Goal: Task Accomplishment & Management: Use online tool/utility

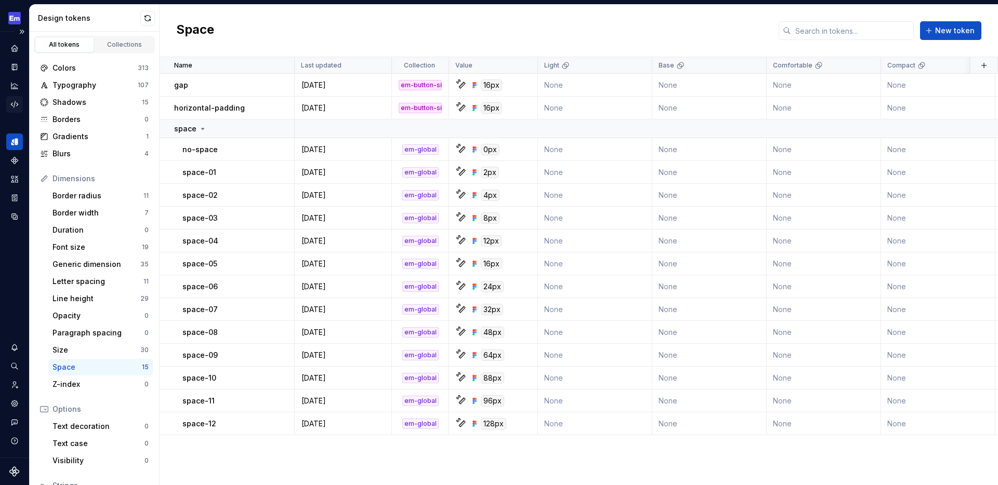
click at [15, 105] on icon "Code automation" at bounding box center [14, 104] width 9 height 9
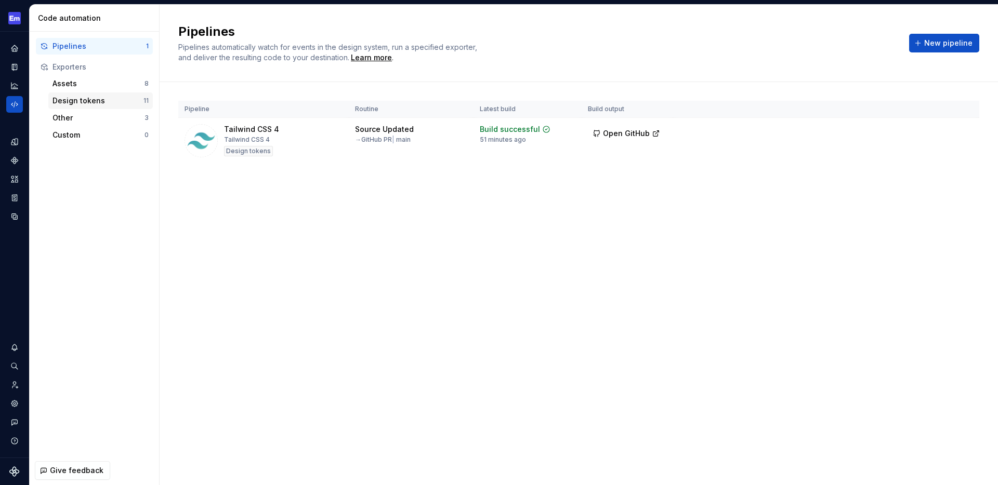
click at [75, 98] on div "Design tokens" at bounding box center [97, 101] width 91 height 10
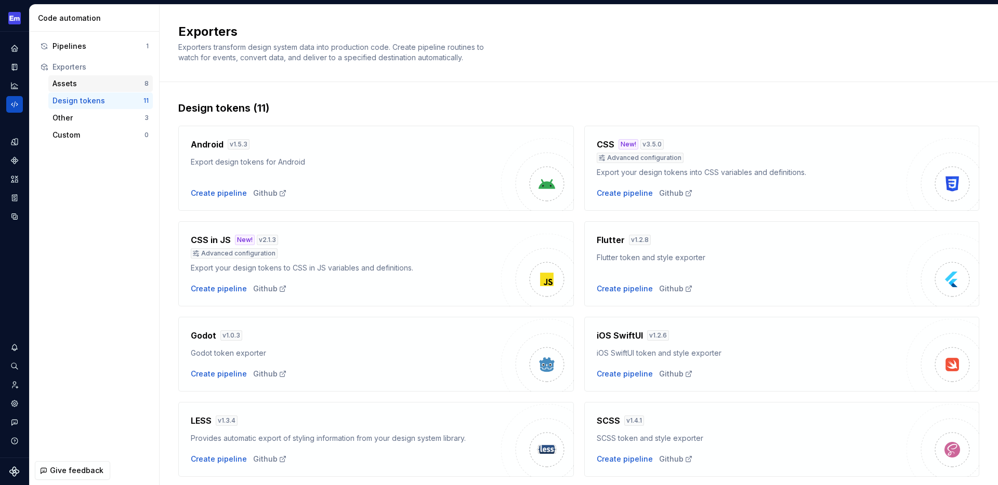
click at [81, 85] on div "Assets" at bounding box center [98, 83] width 92 height 10
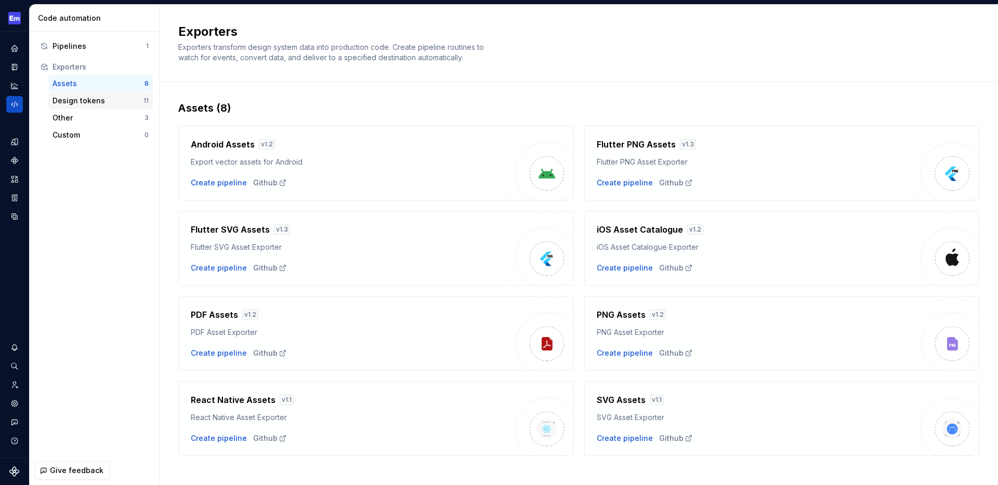
click at [85, 100] on div "Design tokens" at bounding box center [97, 101] width 91 height 10
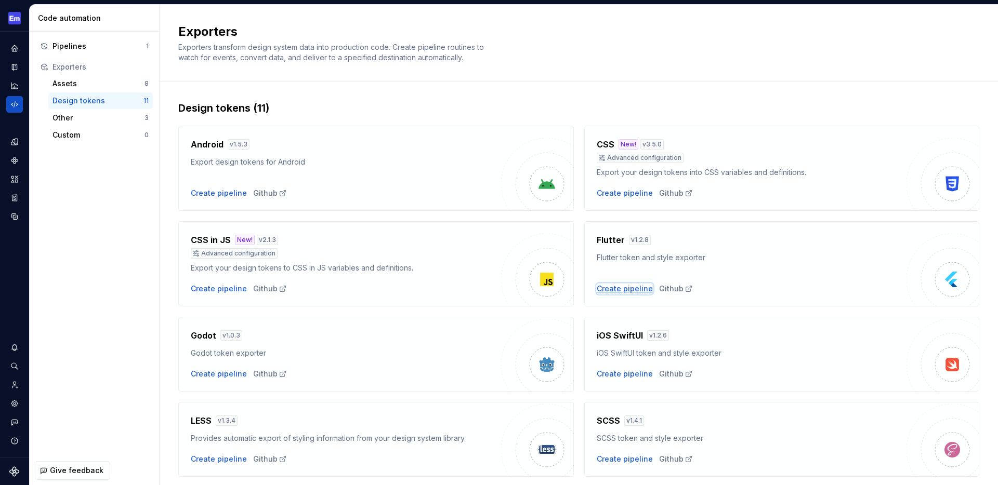
click at [620, 288] on div "Create pipeline" at bounding box center [624, 289] width 56 height 10
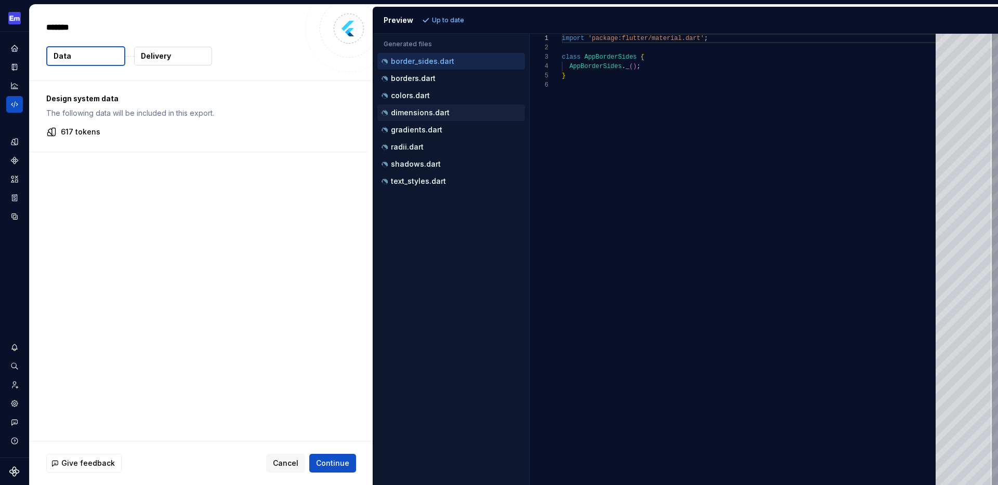
type textarea "*"
click at [421, 81] on p "borders.dart" at bounding box center [413, 78] width 45 height 8
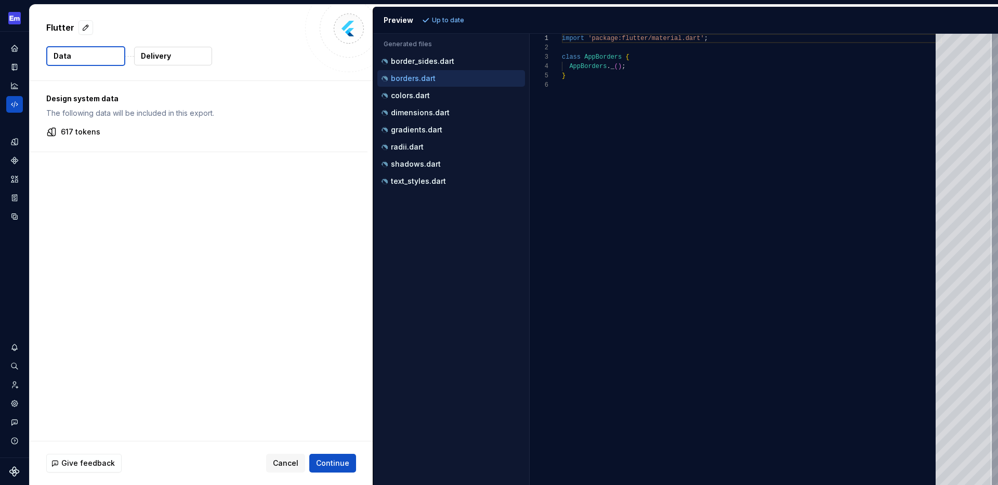
click at [659, 111] on div "import 'package:flutter/material.dart' ; class AppBorders { AppBorders . _ ( ) …" at bounding box center [752, 260] width 380 height 452
click at [433, 62] on p "border_sides.dart" at bounding box center [422, 61] width 63 height 8
click at [428, 73] on div "borders.dart" at bounding box center [451, 78] width 145 height 10
click at [425, 98] on p "colors.dart" at bounding box center [410, 95] width 39 height 8
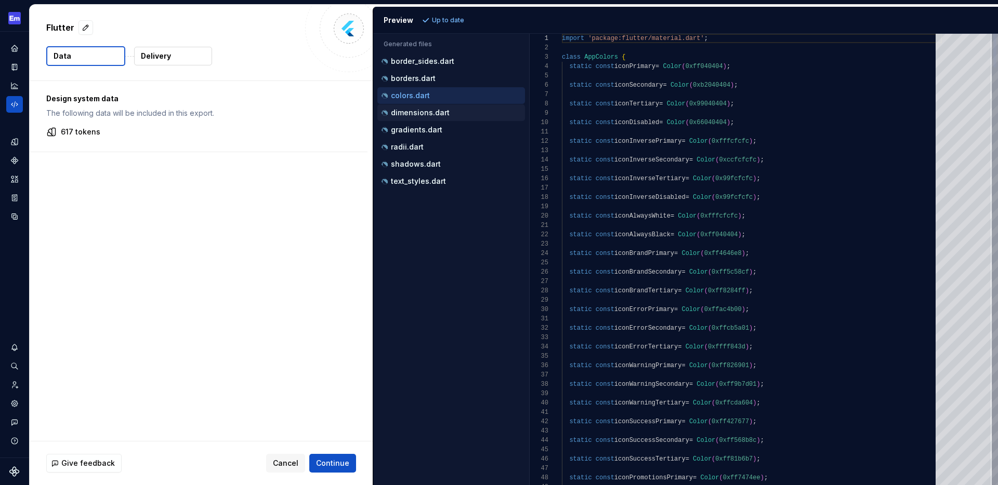
click at [426, 113] on p "dimensions.dart" at bounding box center [420, 113] width 59 height 8
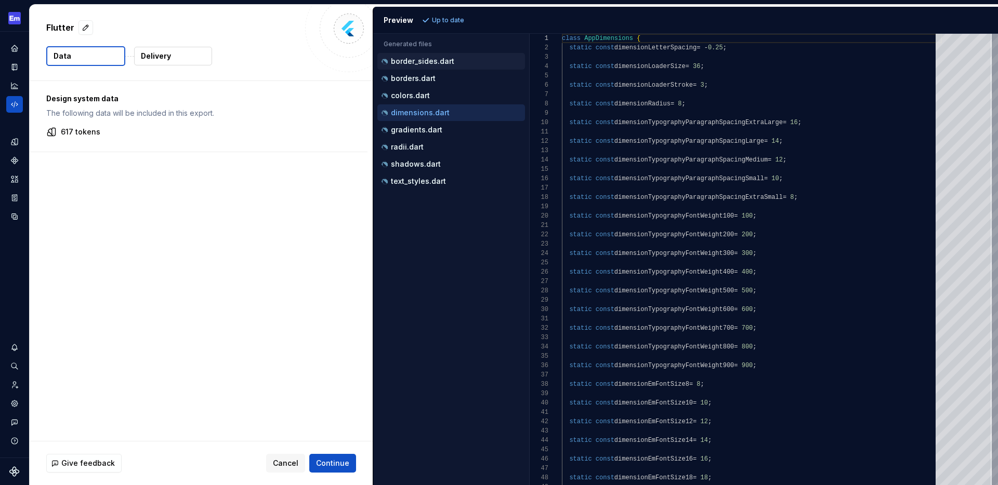
click at [421, 64] on p "border_sides.dart" at bounding box center [422, 61] width 63 height 8
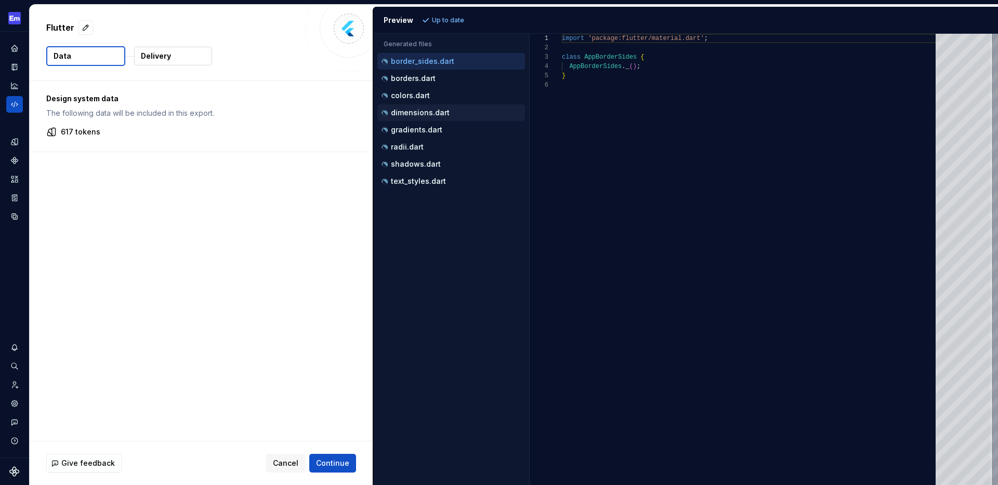
click at [418, 114] on p "dimensions.dart" at bounding box center [420, 113] width 59 height 8
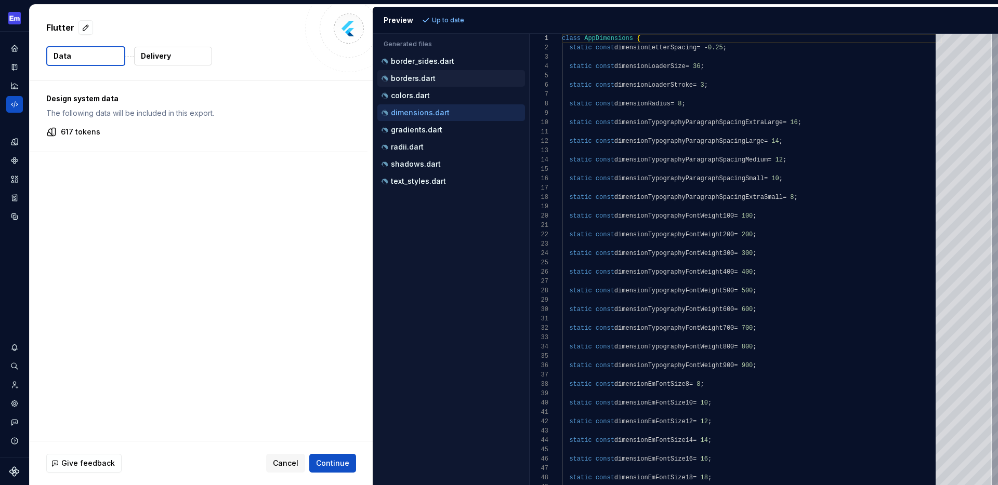
click at [424, 76] on p "borders.dart" at bounding box center [413, 78] width 45 height 8
type textarea "**********"
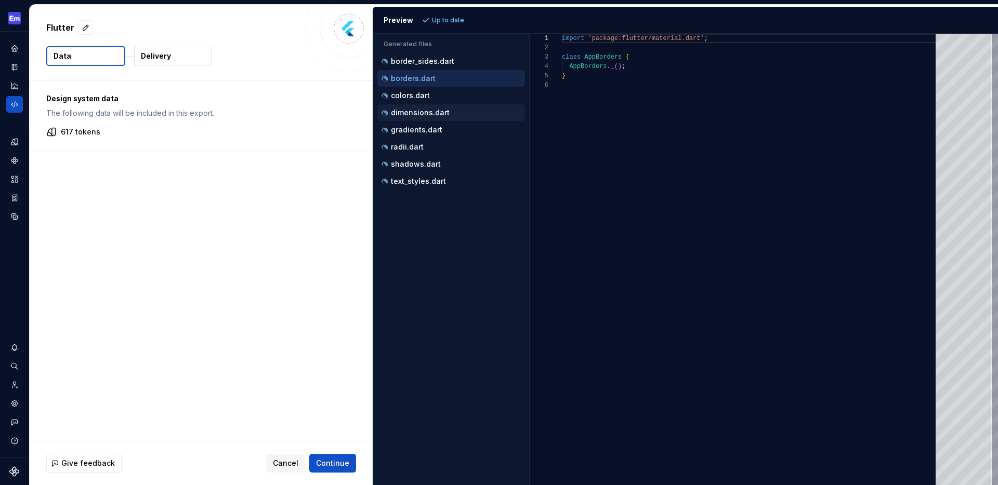
click at [439, 111] on p "dimensions.dart" at bounding box center [420, 113] width 59 height 8
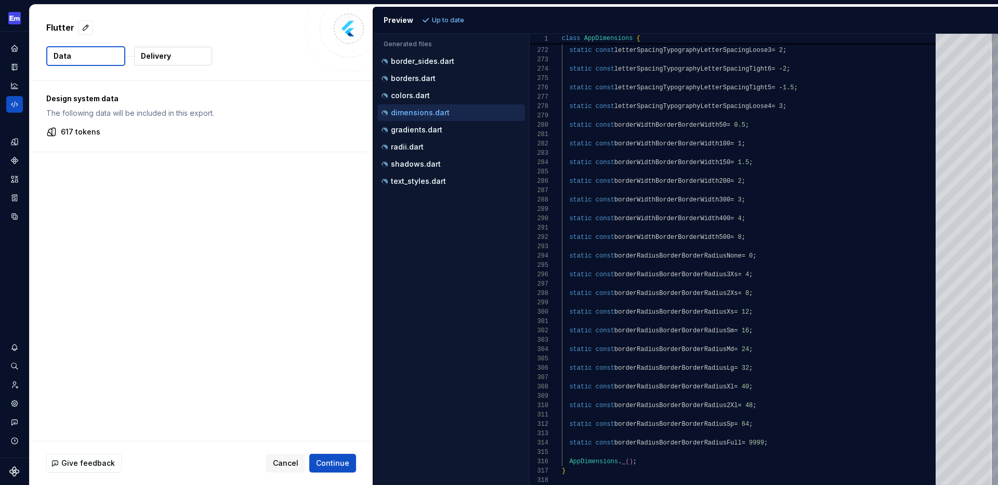
type textarea "**********"
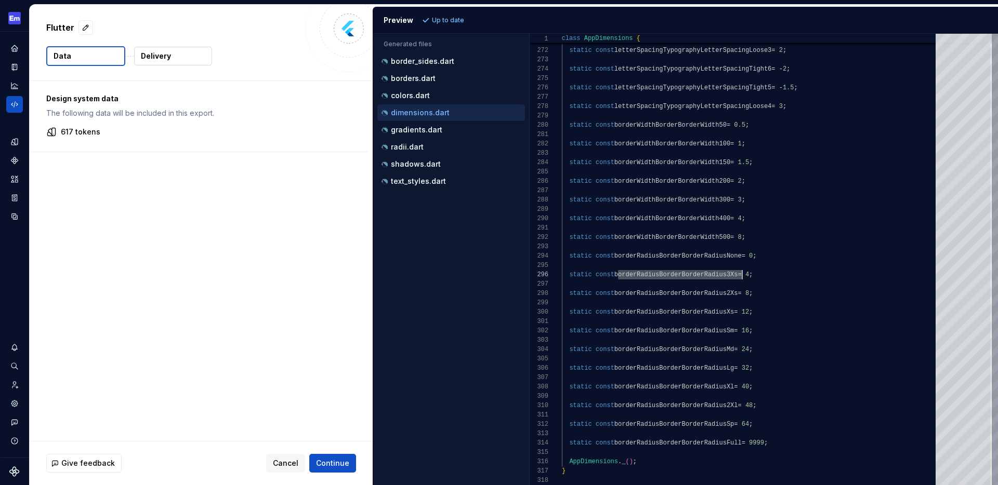
scroll to position [47, 0]
